Goal: Check status: Check status

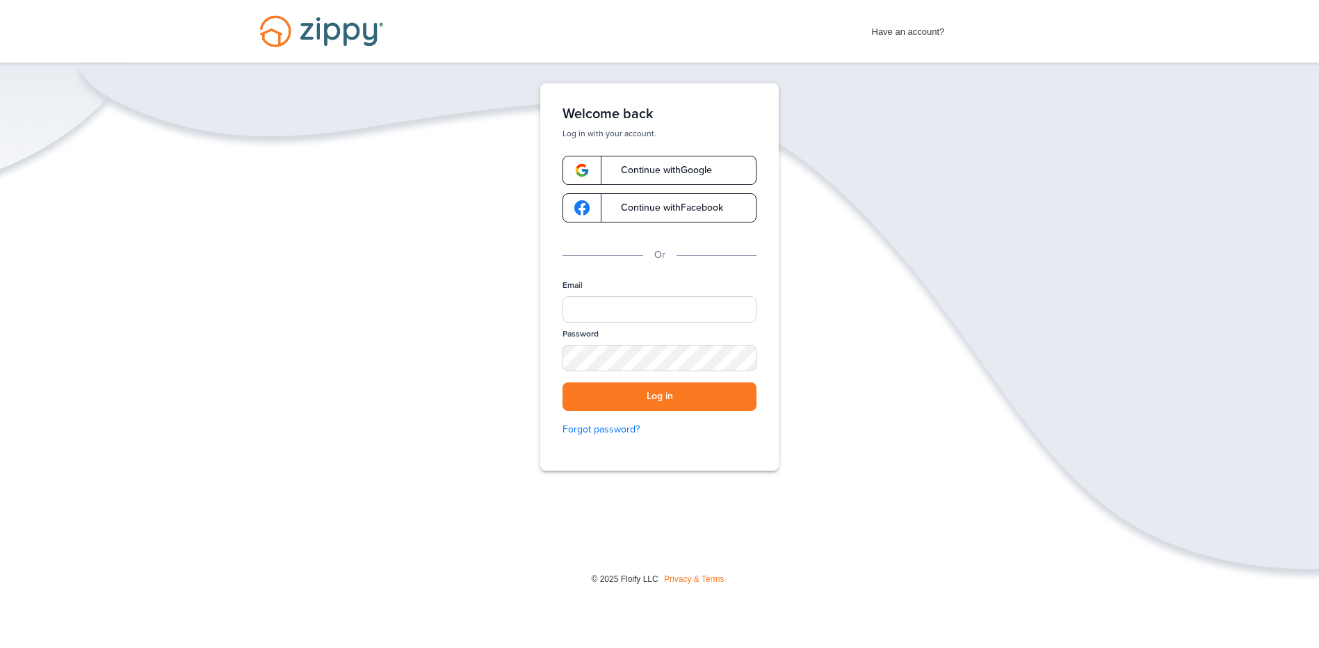
click at [907, 29] on span "Have an account?" at bounding box center [908, 28] width 73 height 22
click at [955, 29] on div "Have an account? Apply Now" at bounding box center [966, 28] width 188 height 22
click at [948, 33] on div "Have an account? Apply Now" at bounding box center [966, 28] width 188 height 22
drag, startPoint x: 615, startPoint y: 316, endPoint x: 640, endPoint y: 311, distance: 26.2
click at [615, 316] on input "Email" at bounding box center [660, 309] width 194 height 26
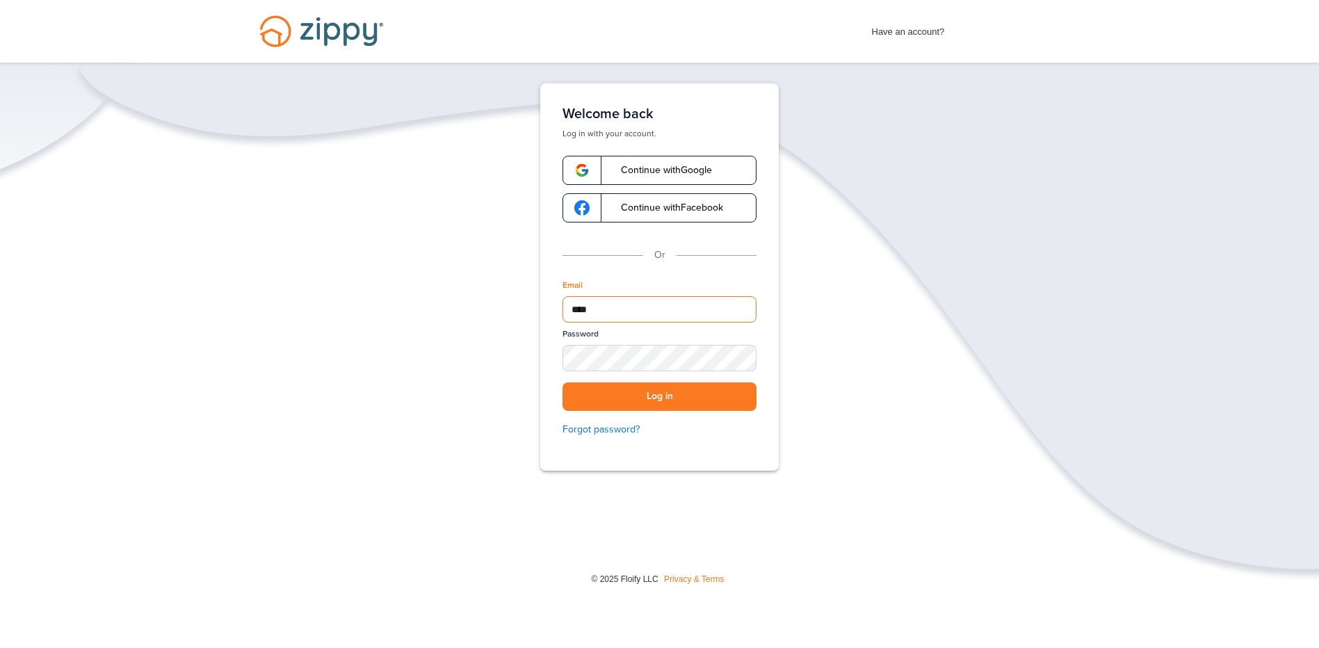
type input "**********"
click at [563, 382] on button "Log in" at bounding box center [660, 396] width 194 height 29
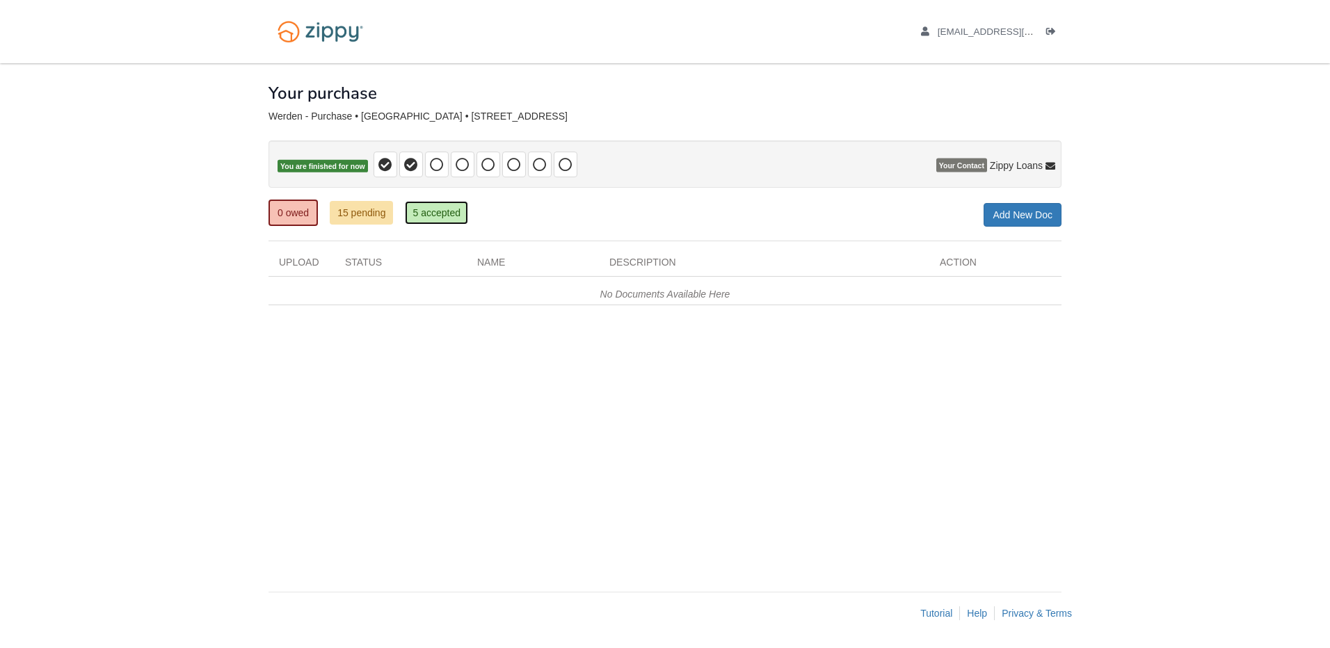
click at [446, 210] on link "5 accepted" at bounding box center [436, 213] width 63 height 24
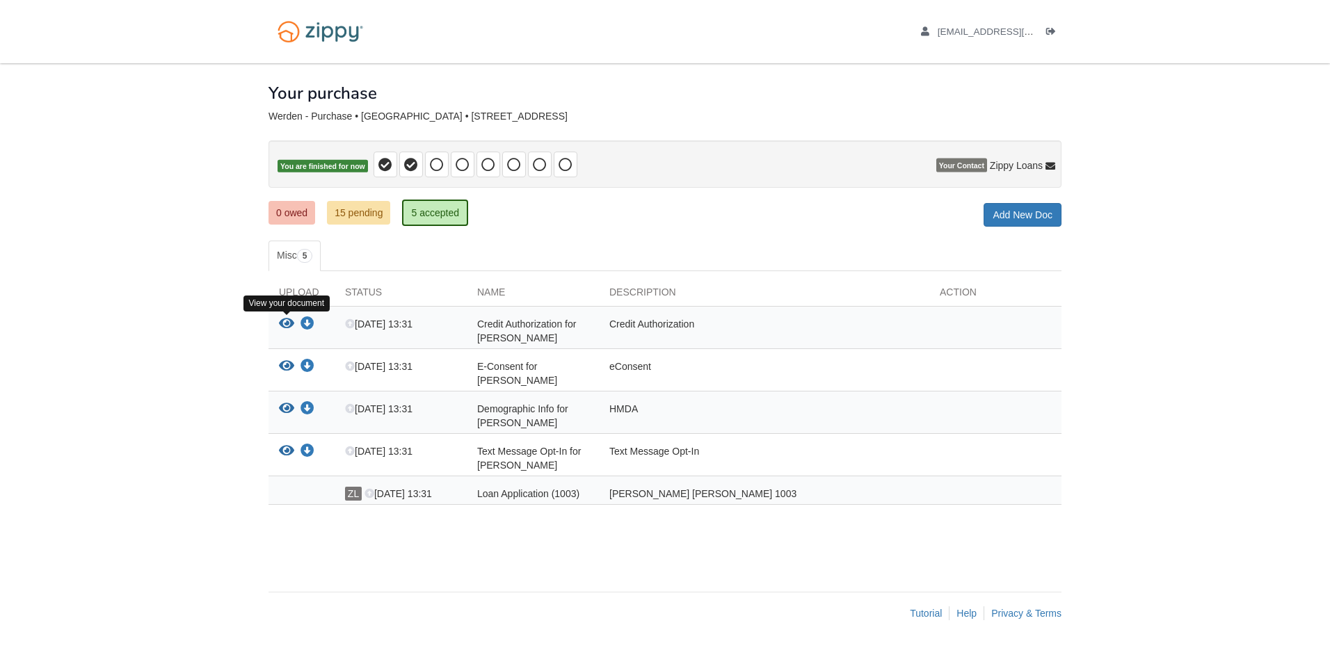
click at [286, 318] on icon "View Credit Authorization for Ryan Werden" at bounding box center [286, 324] width 15 height 14
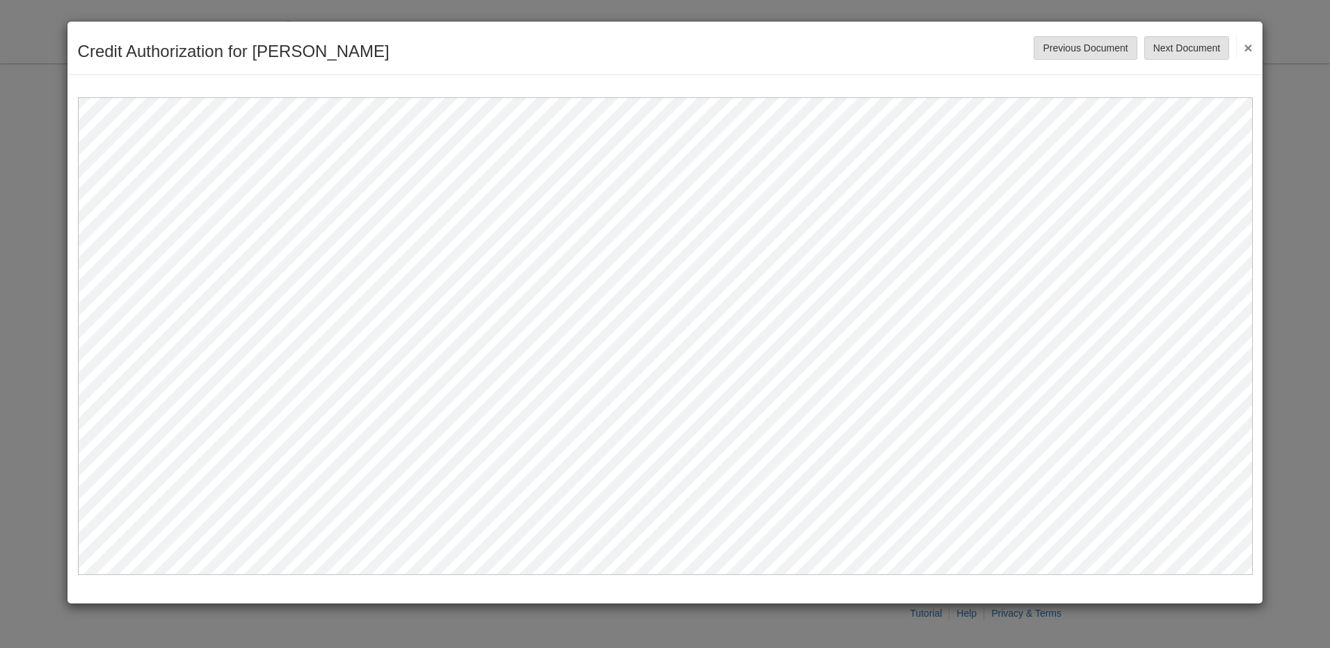
click at [1251, 46] on button "×" at bounding box center [1244, 47] width 16 height 25
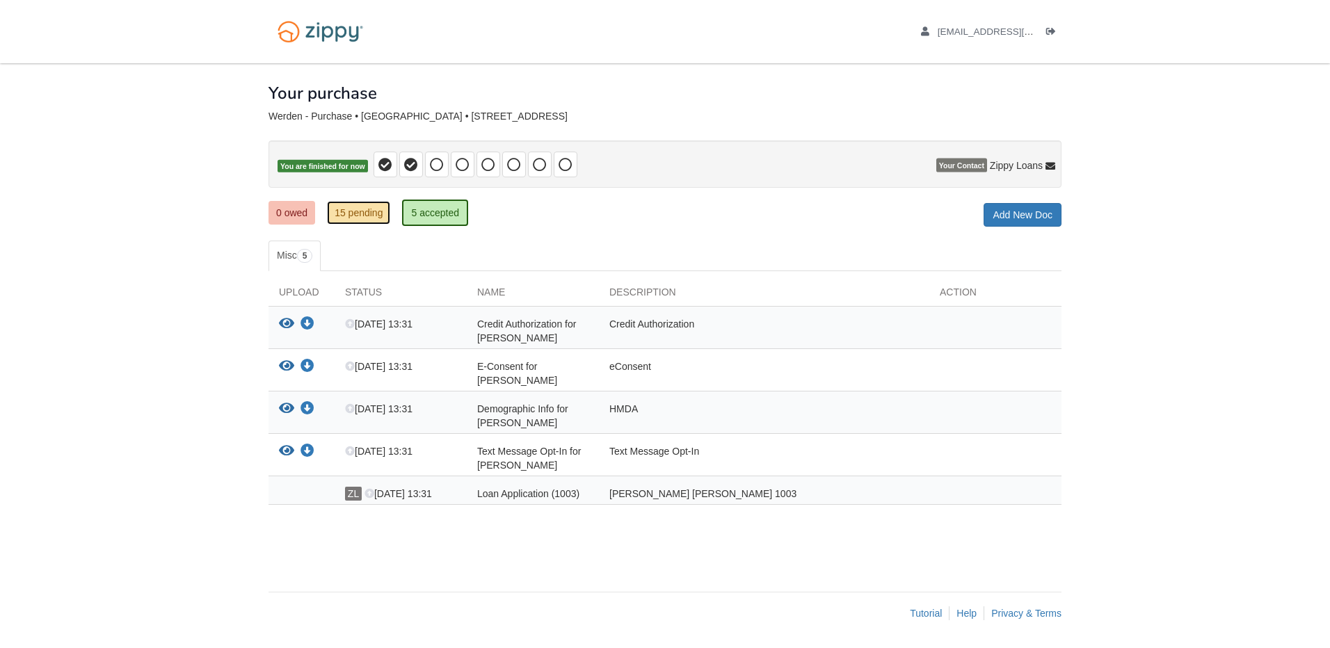
click at [376, 203] on link "15 pending" at bounding box center [358, 213] width 63 height 24
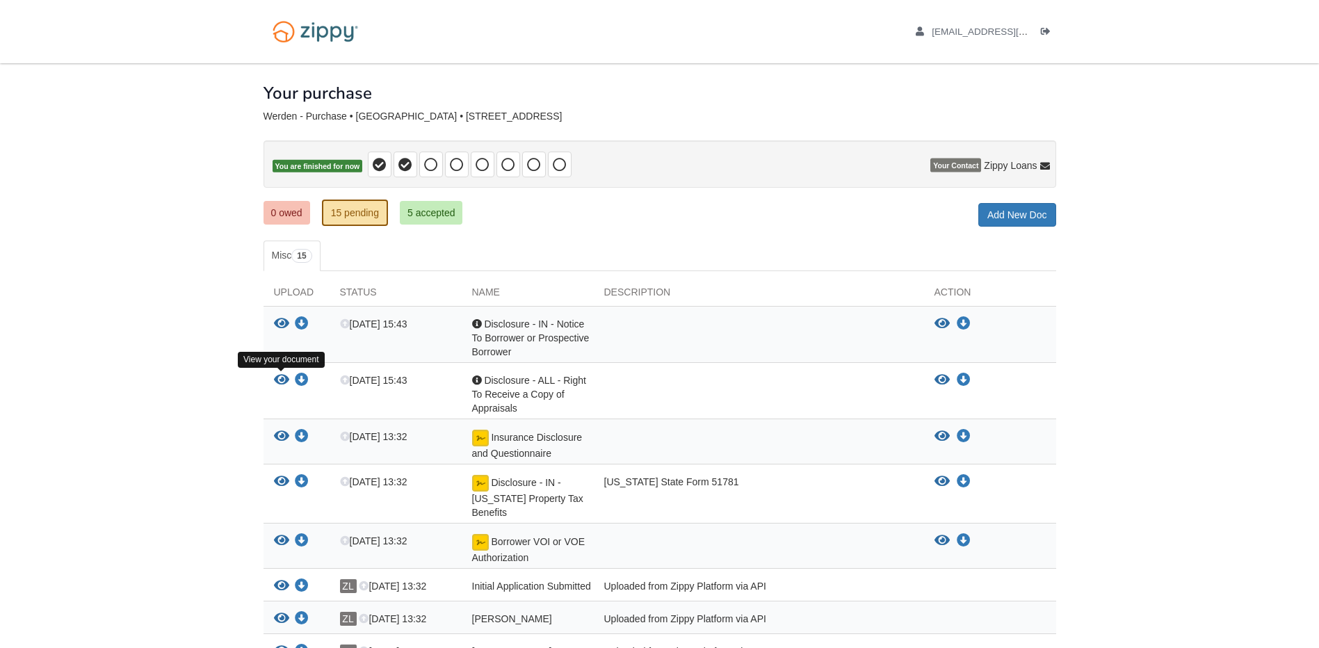
click at [277, 373] on icon "View Disclosure - ALL - Right To Receive a Copy of Appraisals" at bounding box center [281, 380] width 15 height 14
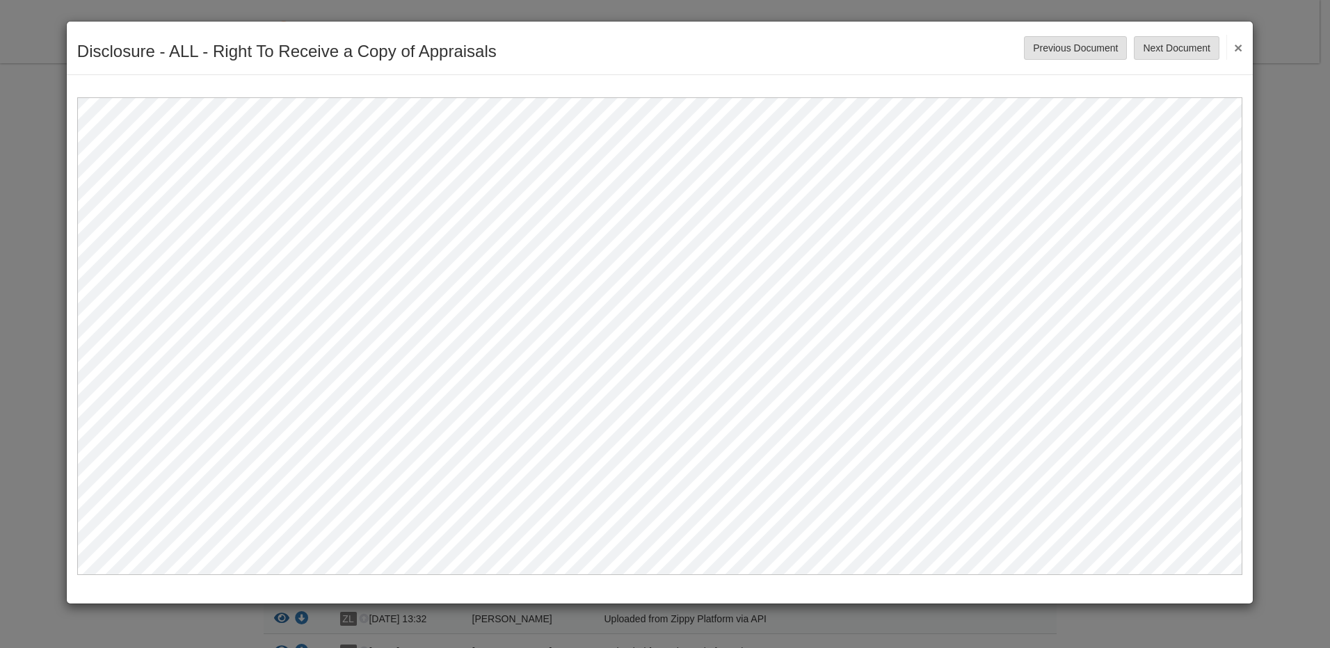
click at [1237, 45] on button "×" at bounding box center [1234, 47] width 16 height 25
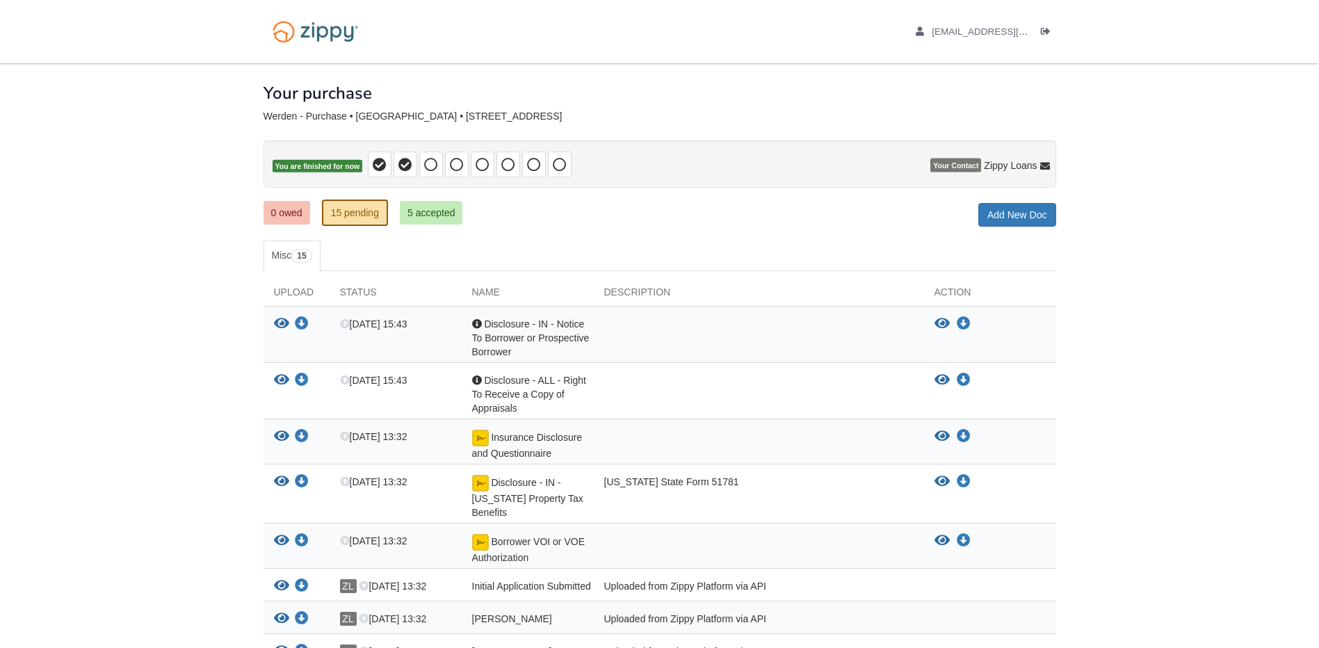
click at [273, 323] on div "View your document Download your document" at bounding box center [297, 338] width 66 height 42
click at [279, 323] on icon "View Disclosure - IN - Notice To Borrower or Prospective Borrower" at bounding box center [281, 324] width 15 height 14
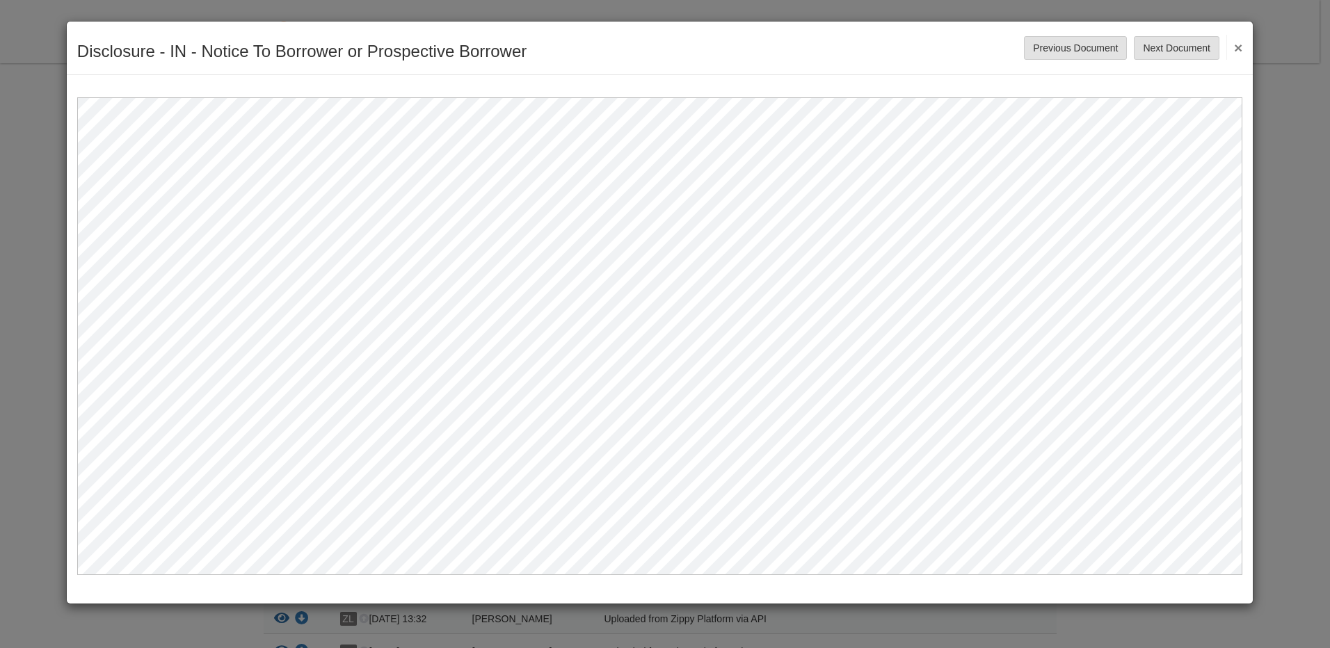
click at [1235, 47] on button "×" at bounding box center [1234, 47] width 16 height 25
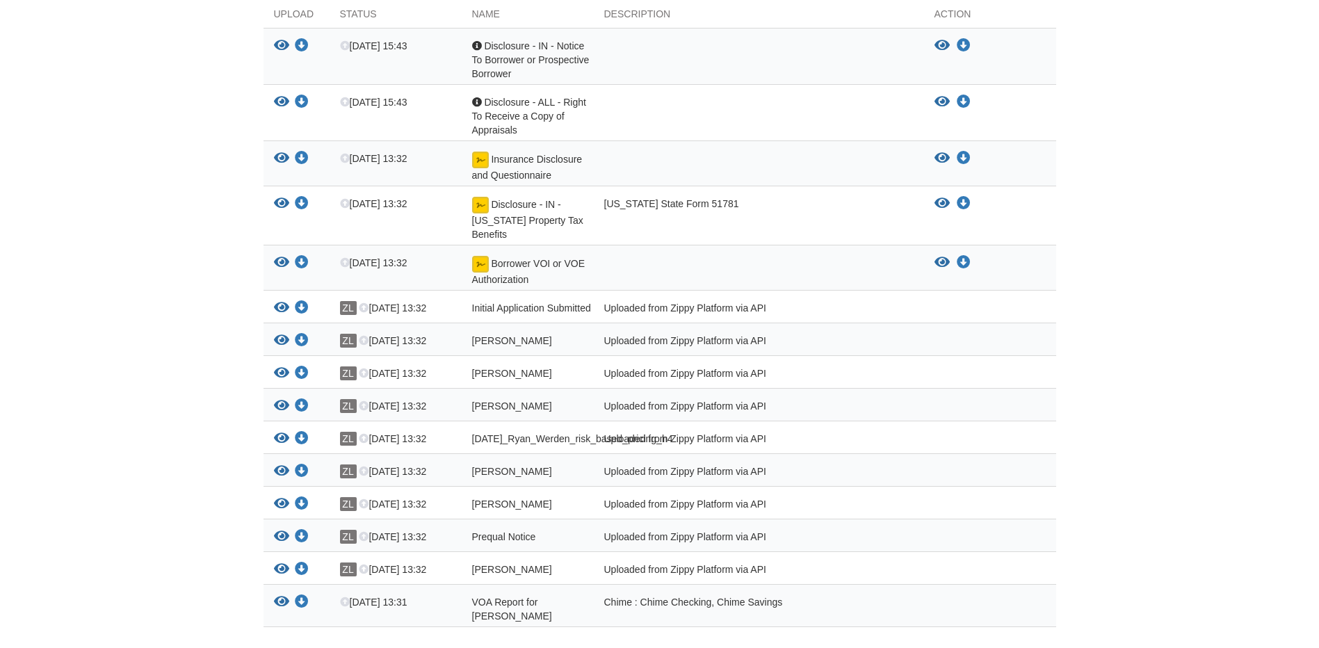
scroll to position [348, 0]
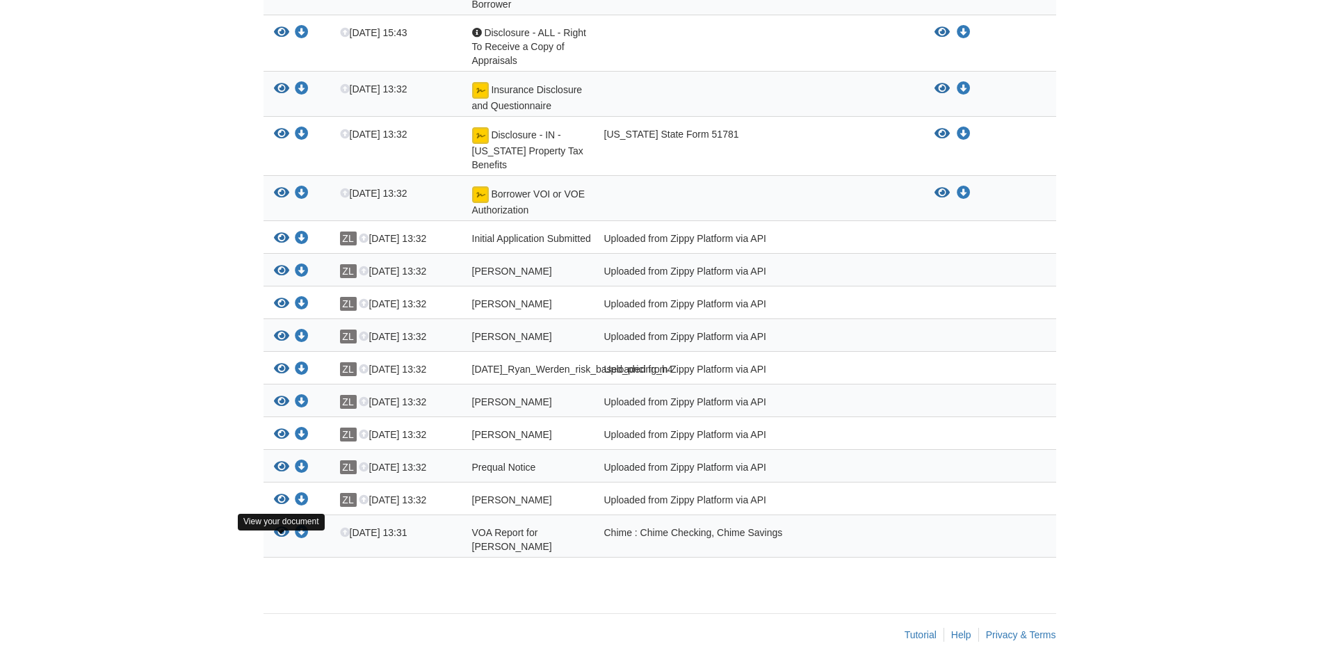
click at [283, 540] on icon "View VOA Report for Ryan paul Werden" at bounding box center [281, 533] width 15 height 14
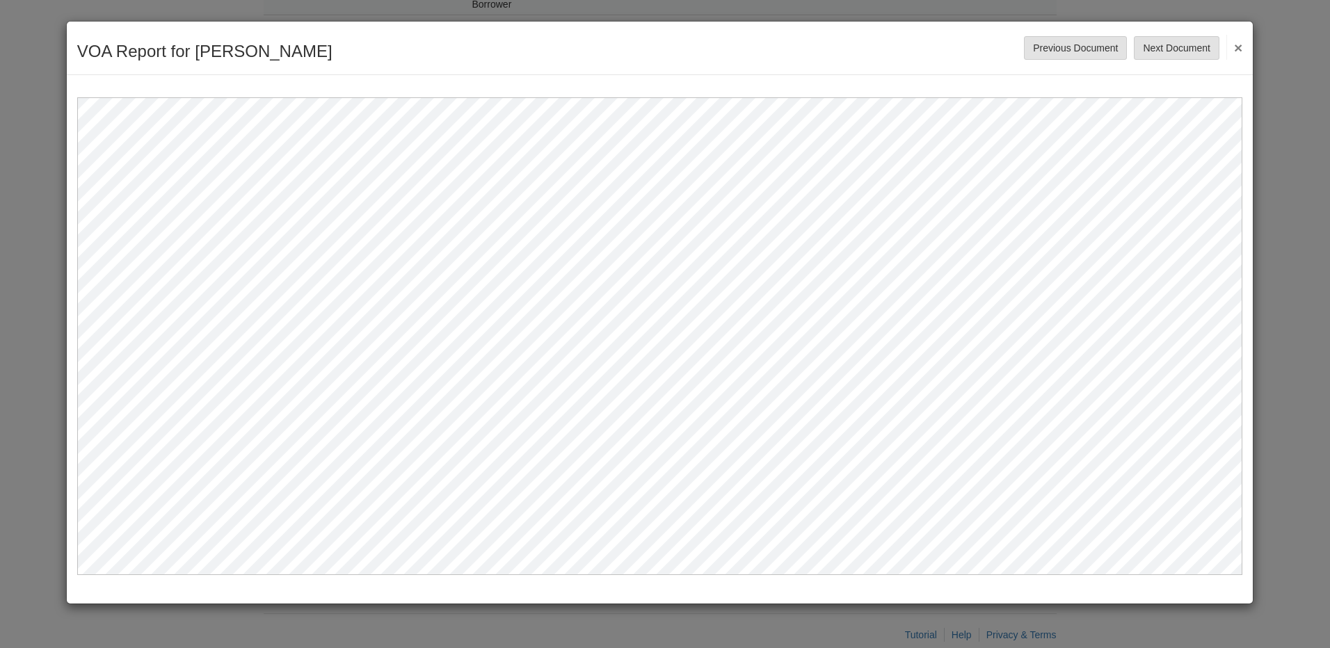
click at [1245, 44] on div "VOA Report for Ryan paul Werden Save Cancel Previous Document Next Document ×" at bounding box center [660, 49] width 1186 height 54
click at [1240, 48] on button "×" at bounding box center [1234, 47] width 16 height 25
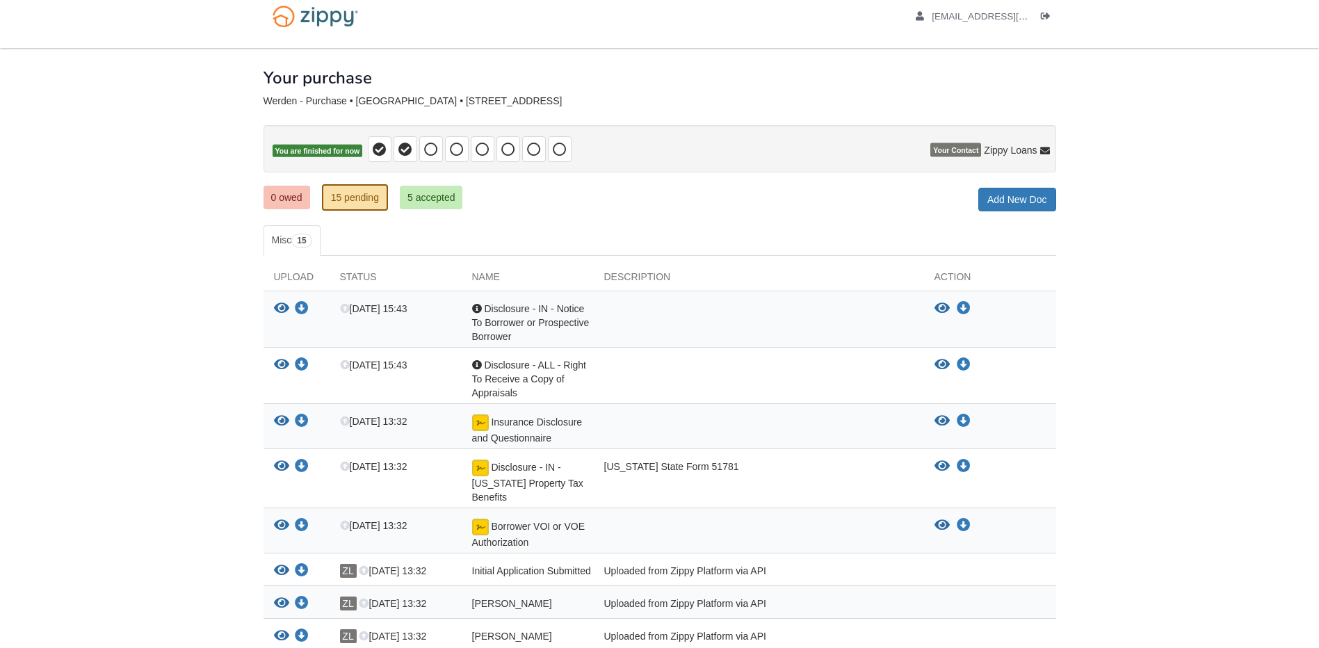
scroll to position [0, 0]
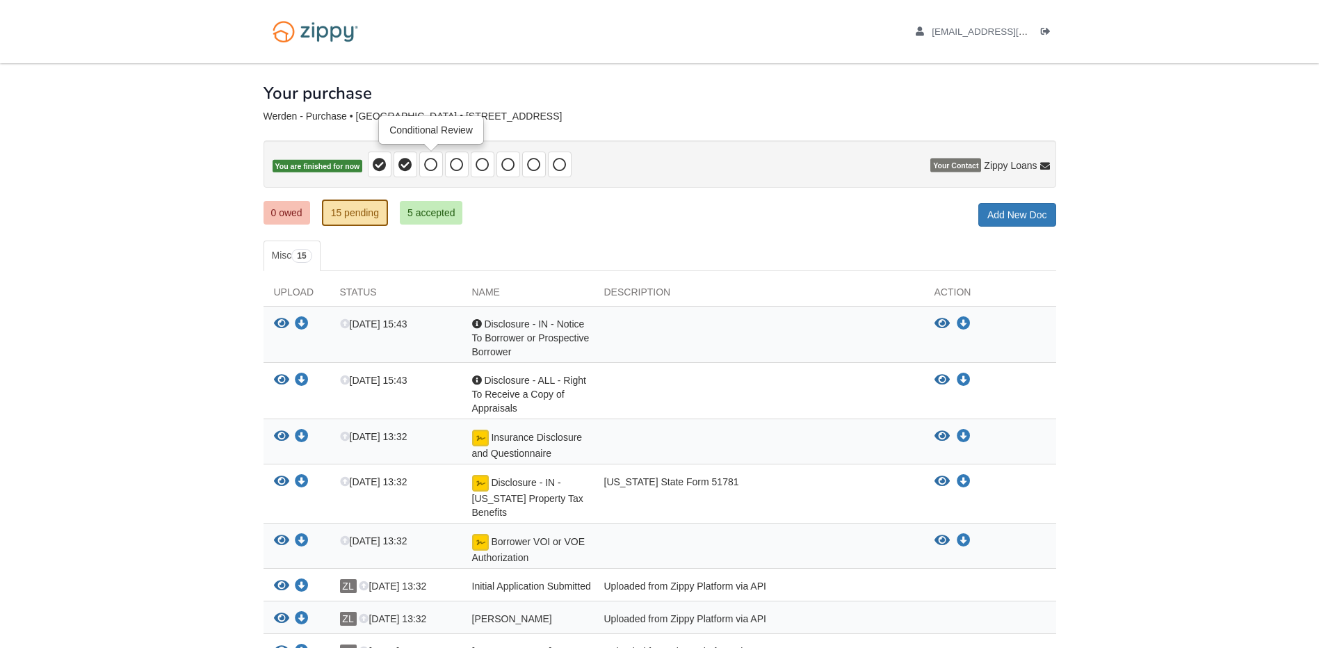
click at [432, 162] on icon at bounding box center [431, 165] width 14 height 14
click at [433, 136] on div at bounding box center [660, 131] width 793 height 18
click at [435, 163] on icon at bounding box center [431, 165] width 14 height 14
